Goal: Check status: Check status

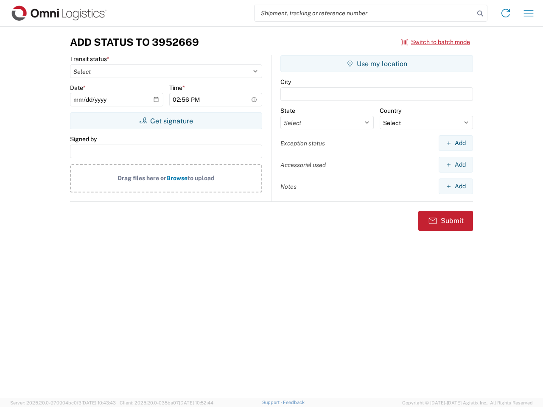
click at [365, 13] on input "search" at bounding box center [365, 13] width 220 height 16
click at [480, 14] on icon at bounding box center [480, 14] width 12 height 12
click at [506, 13] on icon at bounding box center [506, 13] width 14 height 14
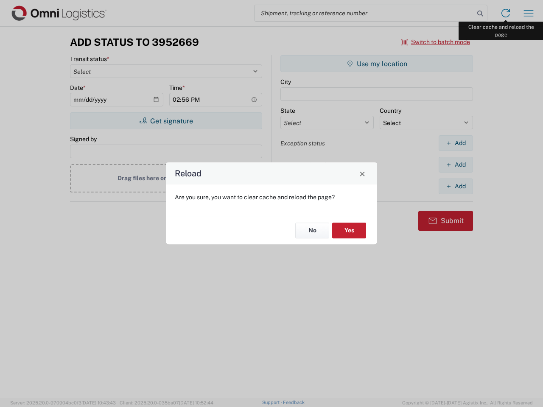
click at [529, 13] on div "Reload Are you sure, you want to clear cache and reload the page? No Yes" at bounding box center [271, 203] width 543 height 407
click at [436, 42] on div "Reload Are you sure, you want to clear cache and reload the page? No Yes" at bounding box center [271, 203] width 543 height 407
click at [166, 121] on div "Reload Are you sure, you want to clear cache and reload the page? No Yes" at bounding box center [271, 203] width 543 height 407
click at [377, 64] on div "Reload Are you sure, you want to clear cache and reload the page? No Yes" at bounding box center [271, 203] width 543 height 407
click at [456, 143] on div "Reload Are you sure, you want to clear cache and reload the page? No Yes" at bounding box center [271, 203] width 543 height 407
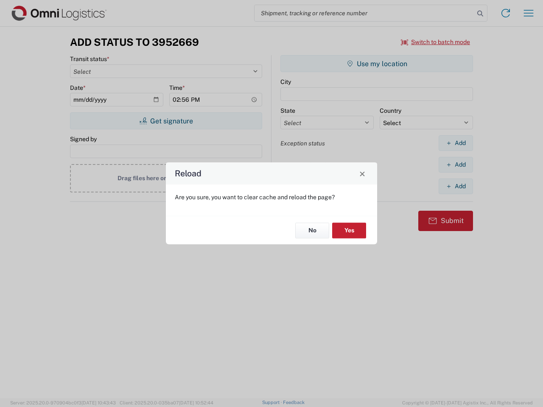
click at [456, 165] on div "Reload Are you sure, you want to clear cache and reload the page? No Yes" at bounding box center [271, 203] width 543 height 407
click at [456, 186] on div "Reload Are you sure, you want to clear cache and reload the page? No Yes" at bounding box center [271, 203] width 543 height 407
